Goal: Find specific page/section: Find specific page/section

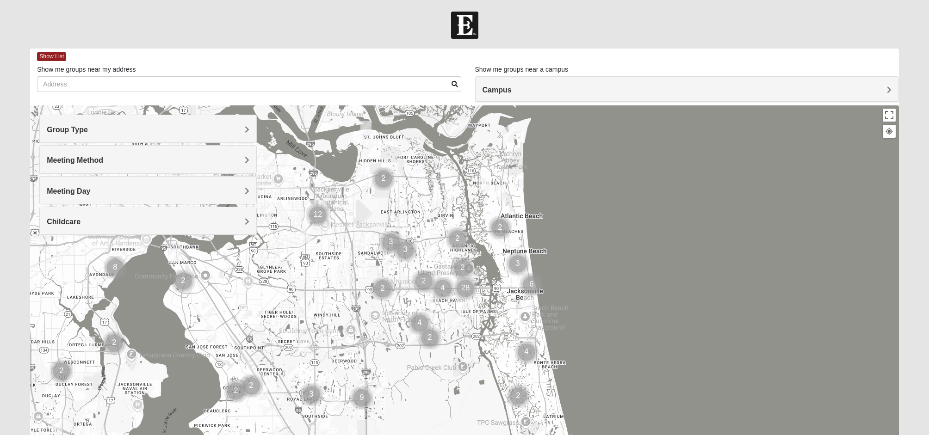
click at [250, 130] on div "Group Type" at bounding box center [148, 128] width 216 height 27
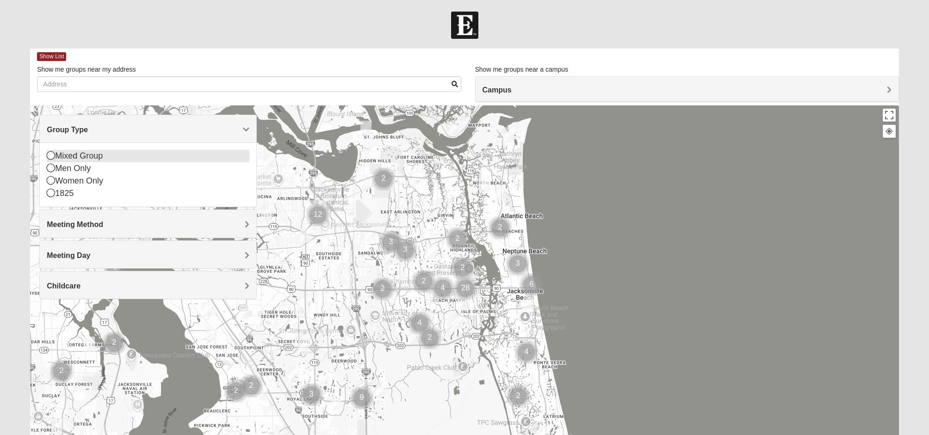
click at [51, 158] on icon at bounding box center [51, 155] width 8 height 8
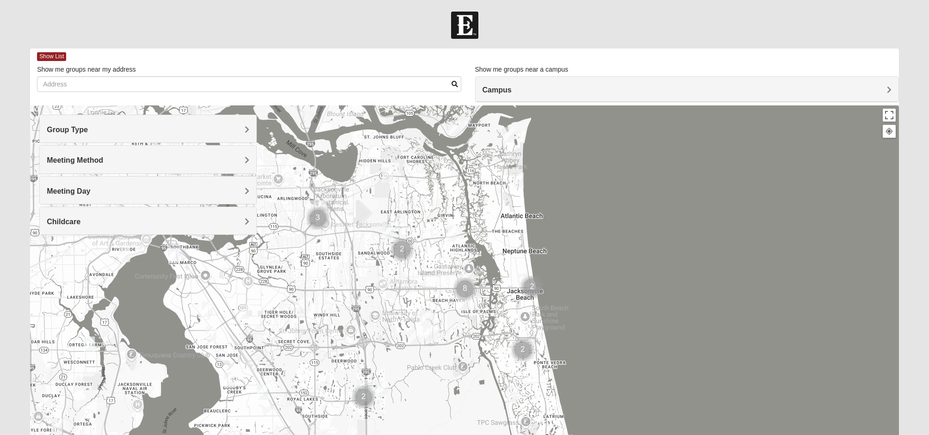
click at [249, 162] on div "Meeting Method" at bounding box center [148, 159] width 216 height 27
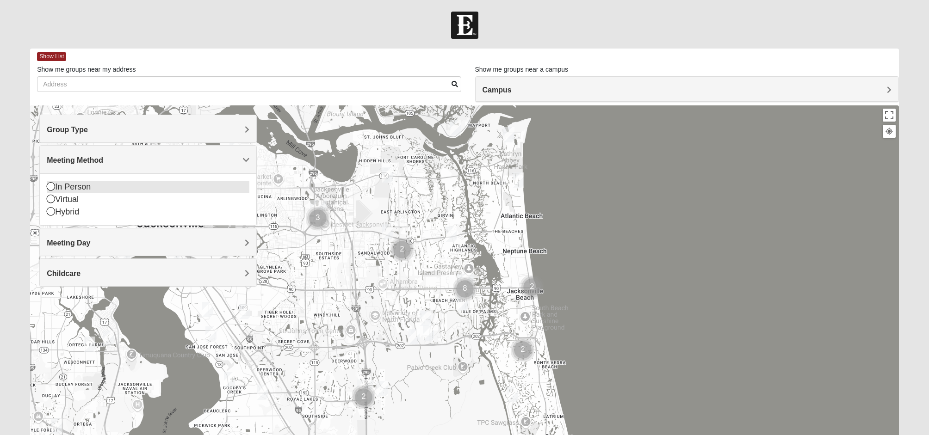
click at [49, 186] on icon at bounding box center [51, 186] width 8 height 8
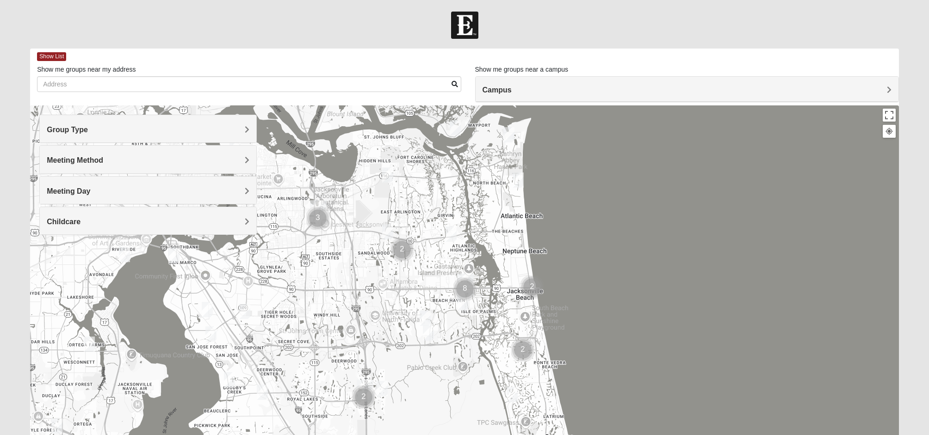
click at [90, 192] on span "Meeting Day" at bounding box center [68, 191] width 43 height 8
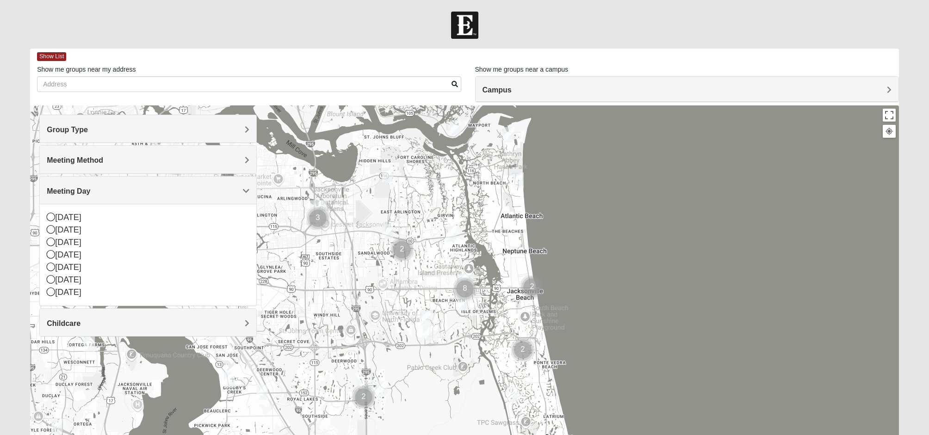
click at [90, 192] on span "Meeting Day" at bounding box center [68, 191] width 43 height 8
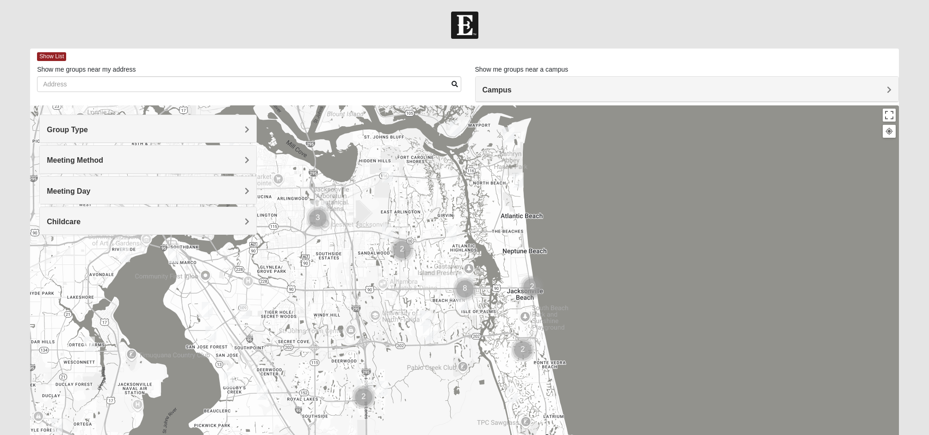
click at [81, 221] on span "Childcare" at bounding box center [64, 222] width 34 height 8
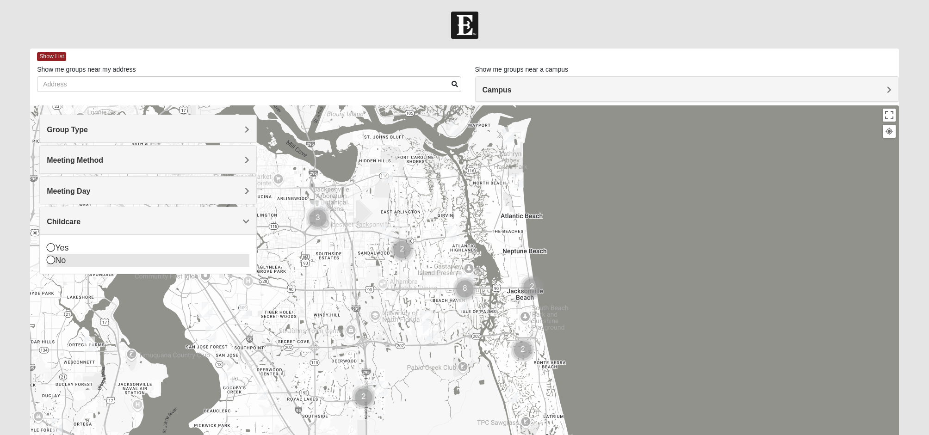
click at [50, 259] on icon at bounding box center [51, 260] width 8 height 8
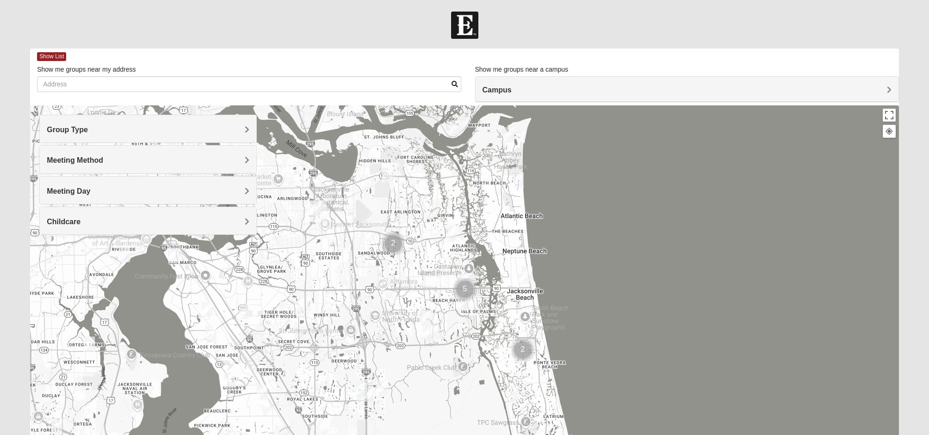
click at [368, 389] on img "Baymeadows" at bounding box center [365, 391] width 17 height 22
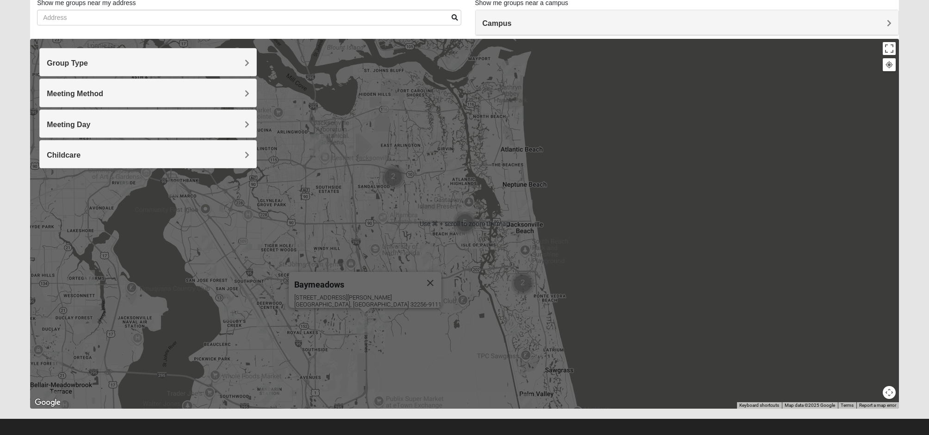
scroll to position [69, 0]
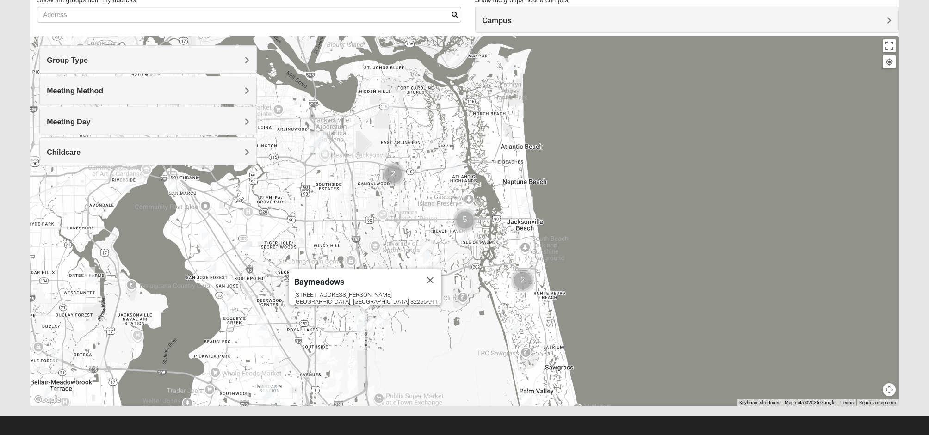
click at [270, 390] on img "Mandarin" at bounding box center [271, 392] width 17 height 22
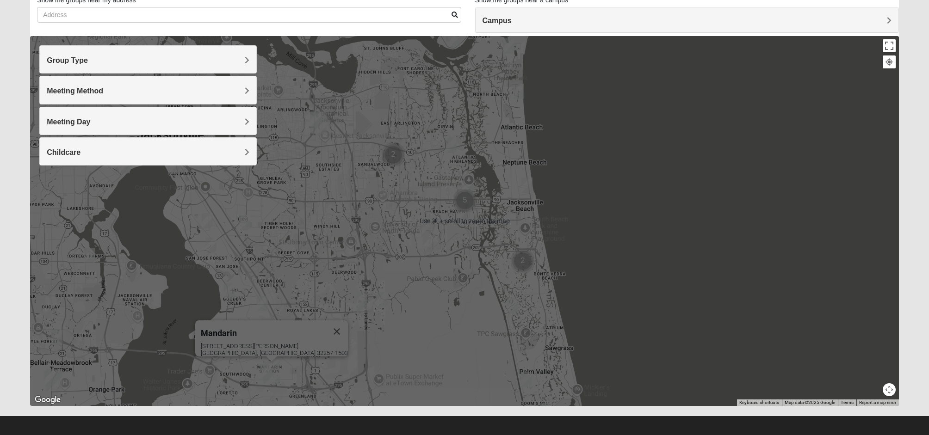
scroll to position [74, 0]
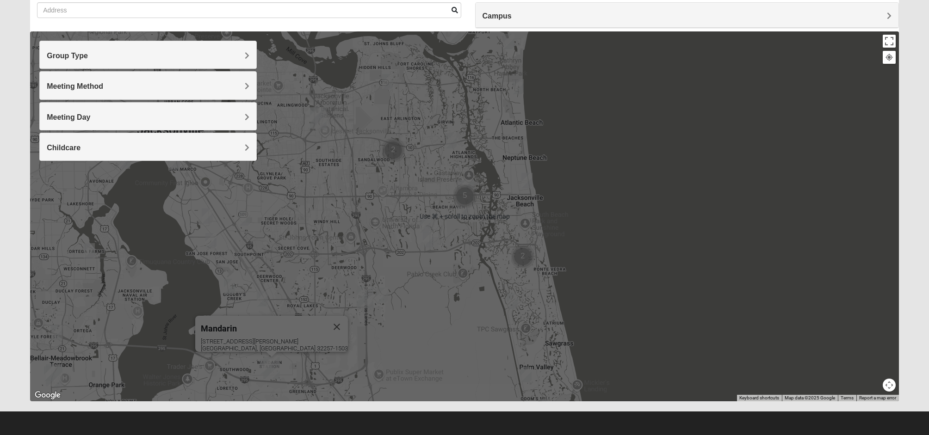
click at [693, 320] on div "Mandarin [STREET_ADDRESS][PERSON_NAME]" at bounding box center [464, 216] width 869 height 370
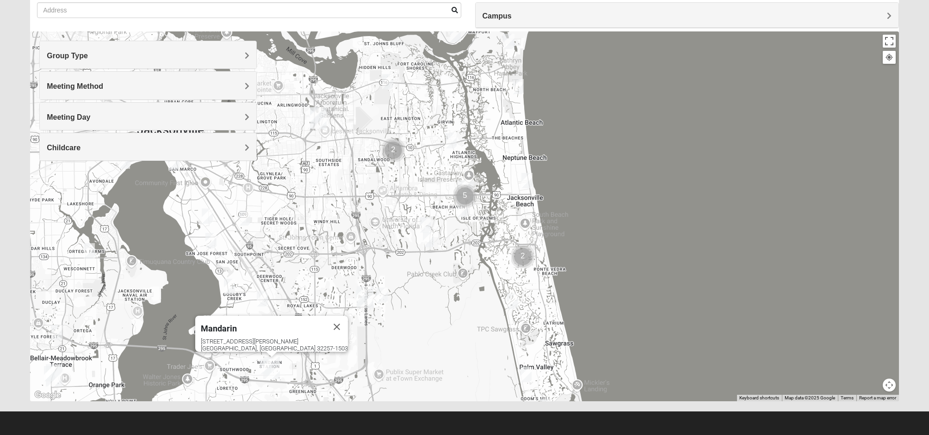
click at [366, 298] on img "Baymeadows" at bounding box center [365, 297] width 17 height 22
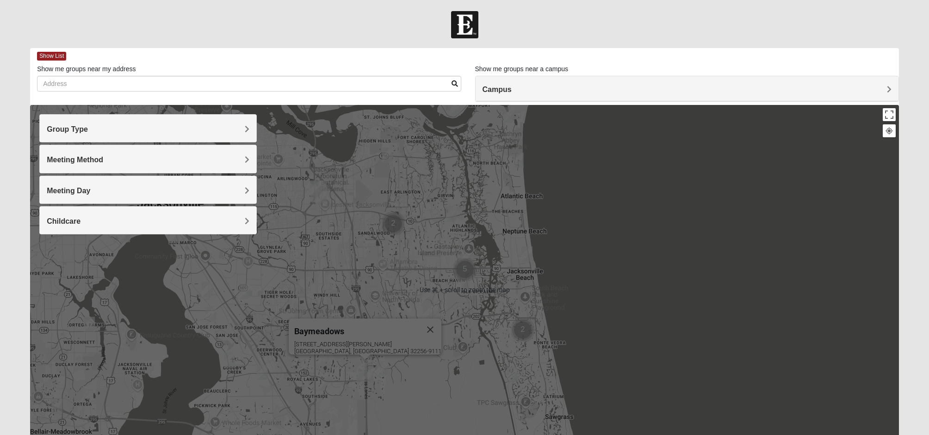
scroll to position [0, 0]
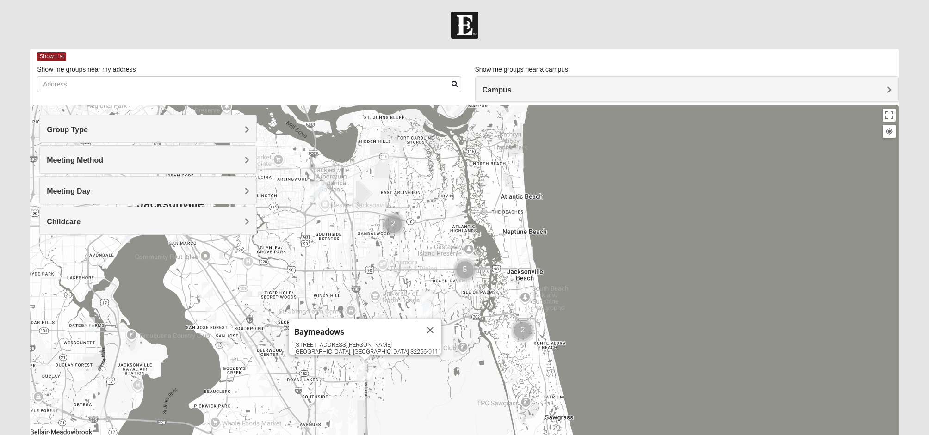
click at [87, 76] on div "Show me groups near my address" at bounding box center [249, 78] width 424 height 27
click at [85, 83] on input "Show me groups near my address" at bounding box center [249, 84] width 424 height 16
click at [456, 84] on span at bounding box center [455, 84] width 6 height 6
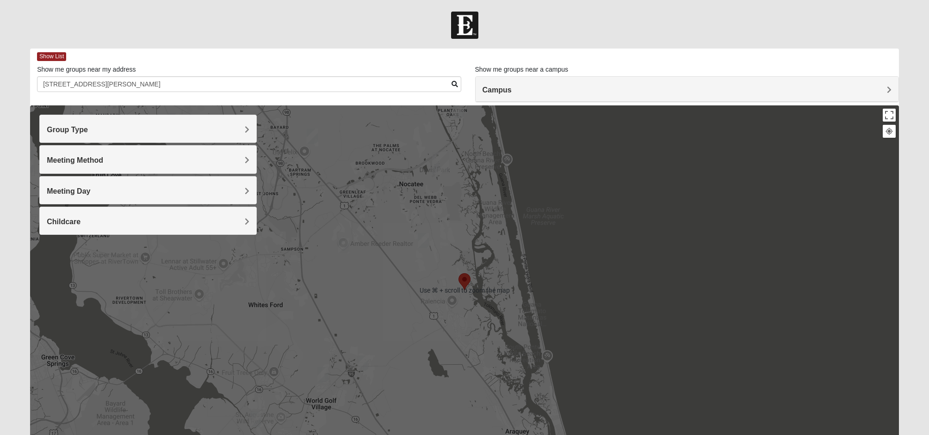
click at [652, 262] on div "Baymeadows [STREET_ADDRESS][PERSON_NAME]" at bounding box center [464, 291] width 869 height 370
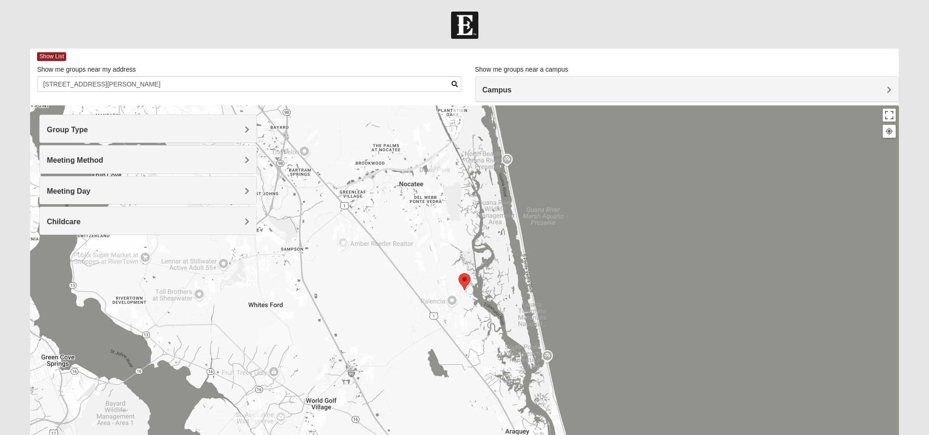
click at [243, 131] on h4 "Group Type" at bounding box center [148, 129] width 202 height 9
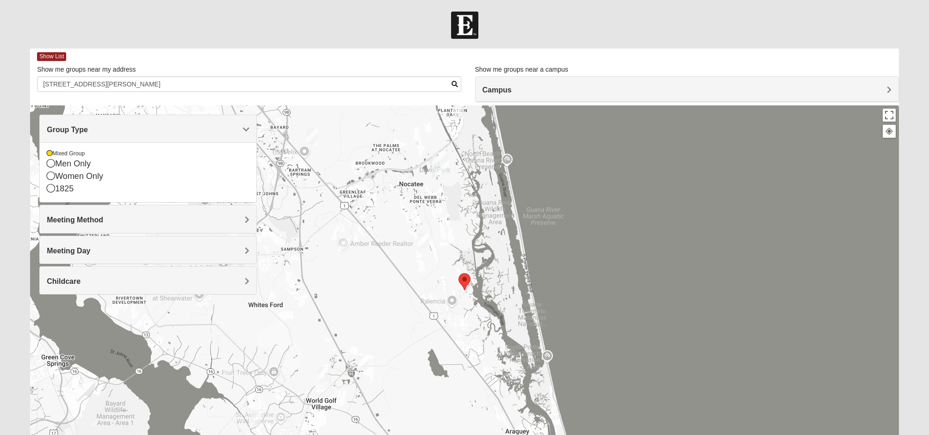
click at [650, 248] on div "Baymeadows [STREET_ADDRESS][PERSON_NAME]" at bounding box center [464, 291] width 869 height 370
click at [642, 270] on div "Baymeadows [STREET_ADDRESS][PERSON_NAME]" at bounding box center [464, 291] width 869 height 370
click at [49, 155] on icon at bounding box center [50, 154] width 6 height 6
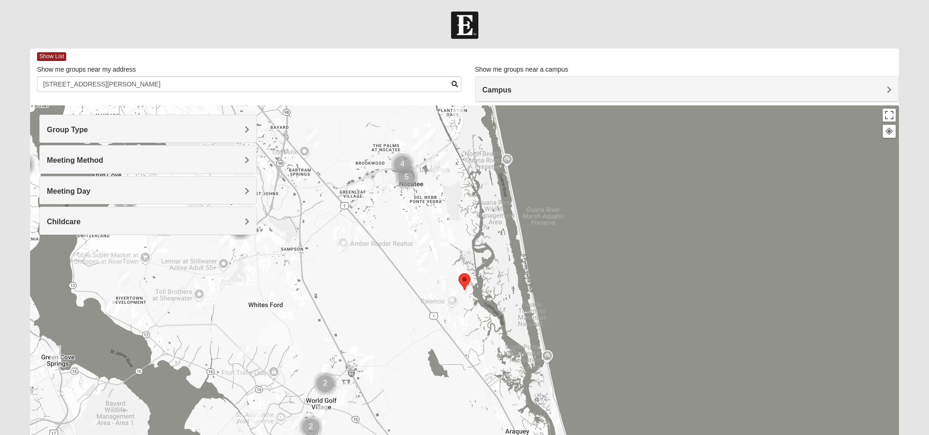
click at [439, 160] on img "Ponte Vedra" at bounding box center [440, 163] width 17 height 22
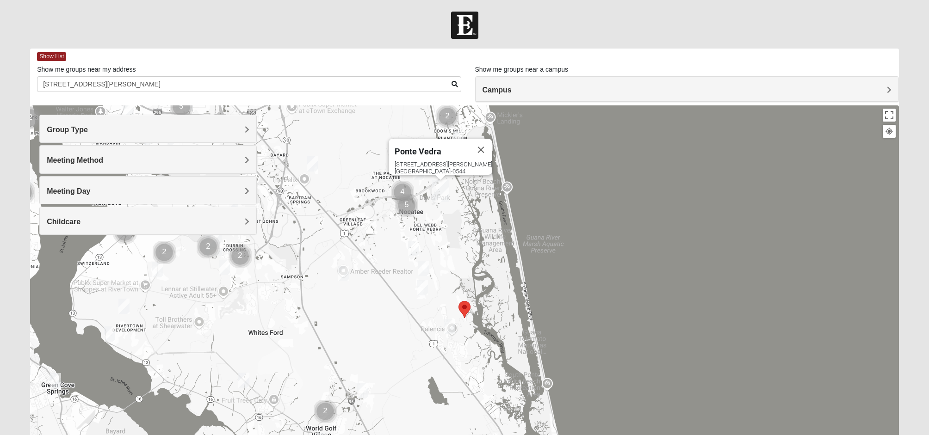
click at [459, 301] on area "Selected Address" at bounding box center [459, 301] width 0 height 0
click at [483, 148] on button "Close" at bounding box center [481, 150] width 22 height 22
click at [459, 301] on area "Selected Address" at bounding box center [459, 301] width 0 height 0
click at [216, 242] on div "Group Type Mixed Group Men Only Women Only 1825 Meeting Method In Person Virtua…" at bounding box center [147, 180] width 217 height 130
click at [207, 247] on img "Cluster of 2 groups" at bounding box center [208, 247] width 23 height 23
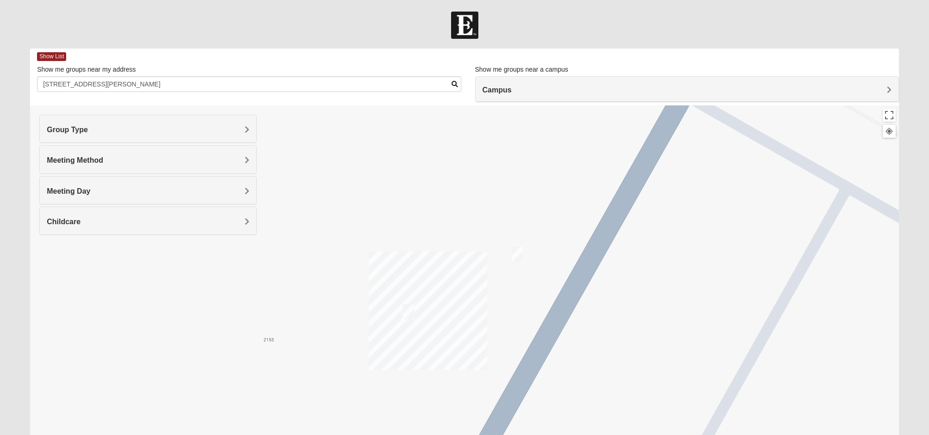
click at [596, 32] on div at bounding box center [464, 25] width 929 height 27
click at [165, 84] on input "[STREET_ADDRESS][PERSON_NAME]" at bounding box center [249, 84] width 424 height 16
type input "6"
click at [88, 129] on span "Group Type" at bounding box center [67, 130] width 41 height 8
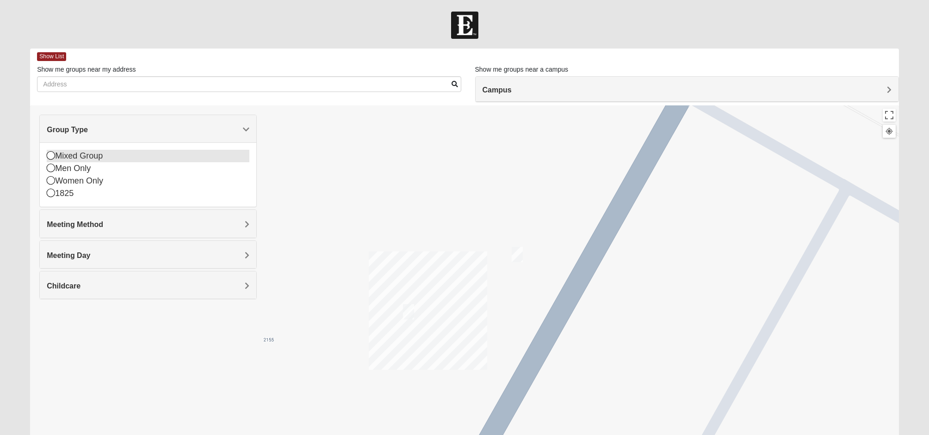
click at [48, 156] on icon at bounding box center [51, 155] width 8 height 8
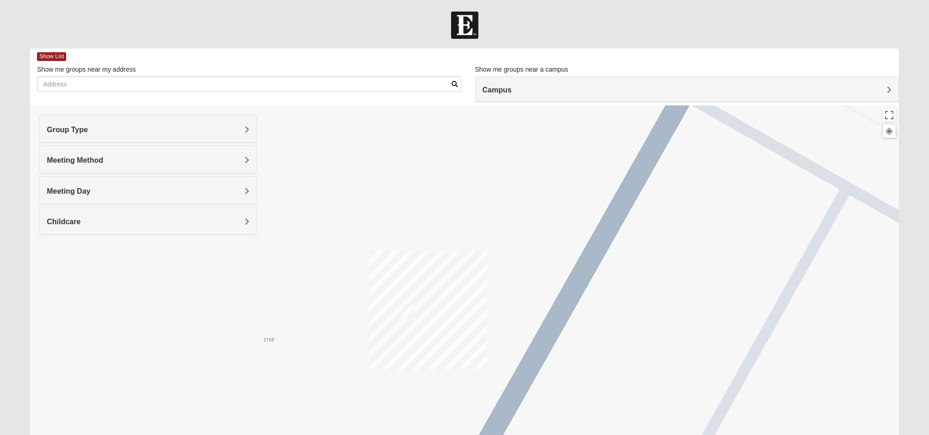
click at [103, 162] on span "Meeting Method" at bounding box center [75, 160] width 56 height 8
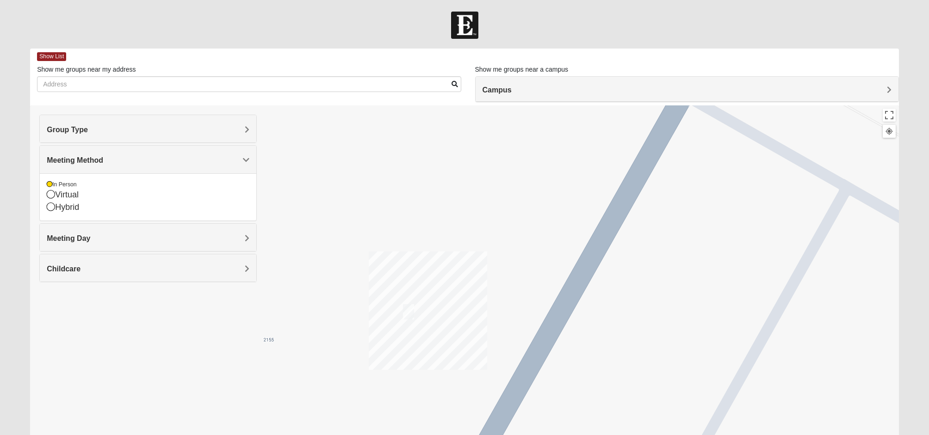
click at [90, 239] on span "Meeting Day" at bounding box center [68, 239] width 43 height 8
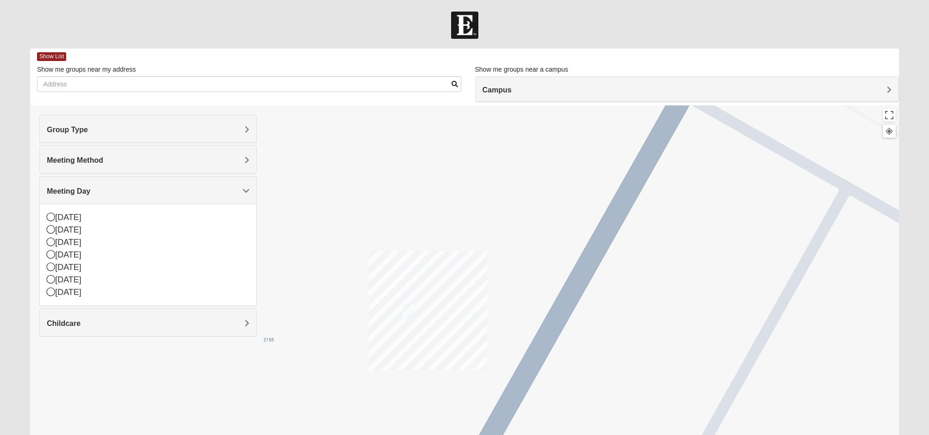
click at [241, 323] on h4 "Childcare" at bounding box center [148, 323] width 202 height 9
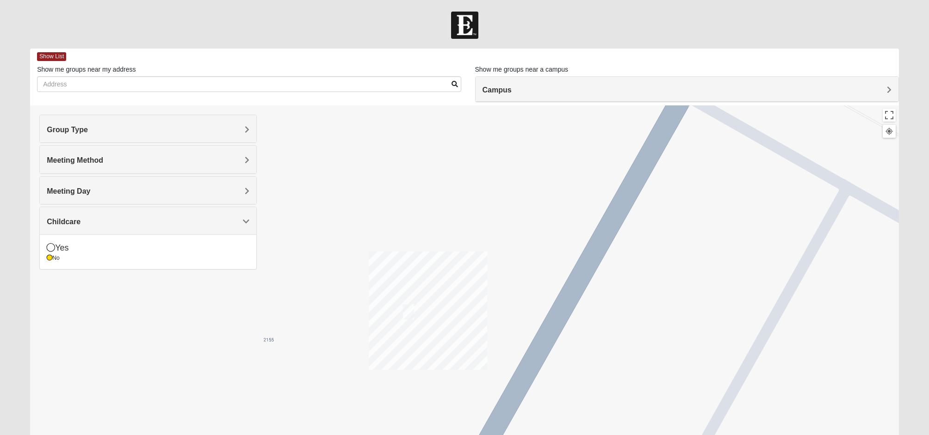
click at [262, 297] on div "To navigate, press the arrow keys." at bounding box center [464, 291] width 869 height 370
click at [47, 258] on icon at bounding box center [50, 258] width 6 height 6
click at [250, 218] on div "Childcare" at bounding box center [148, 220] width 216 height 27
click at [49, 259] on icon at bounding box center [51, 260] width 8 height 8
click at [886, 89] on h4 "Campus" at bounding box center [687, 90] width 409 height 9
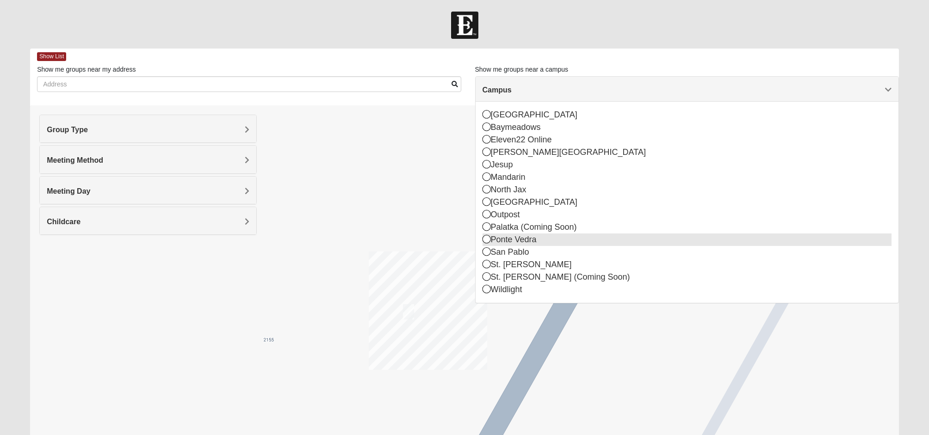
click at [486, 242] on icon at bounding box center [487, 239] width 8 height 8
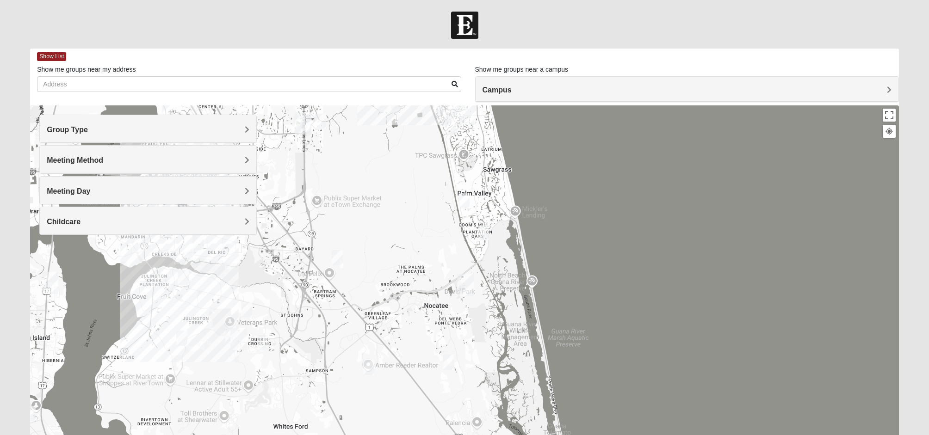
click at [306, 125] on img "Baymeadows" at bounding box center [303, 123] width 17 height 22
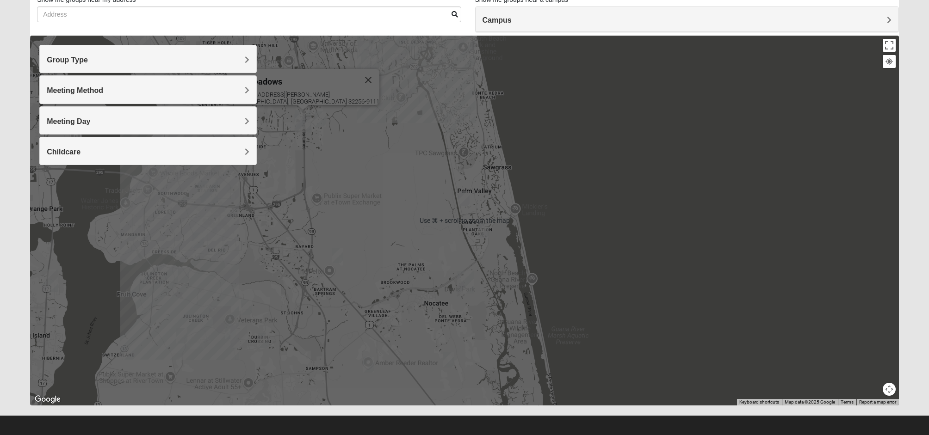
scroll to position [74, 0]
